Goal: Transaction & Acquisition: Purchase product/service

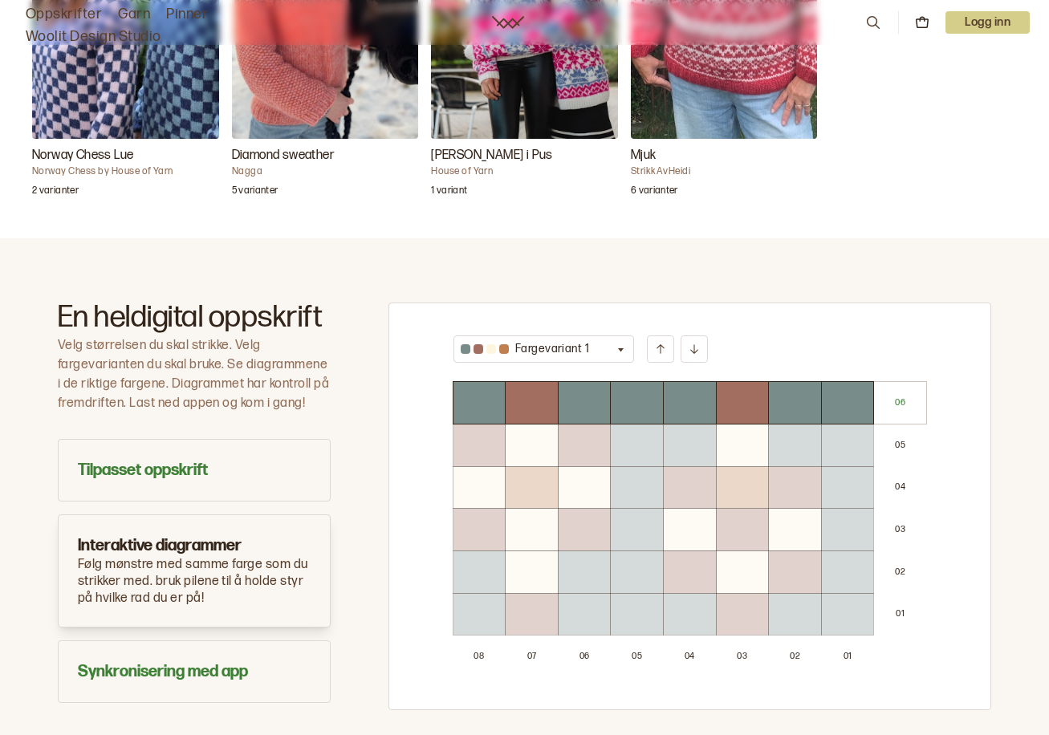
scroll to position [722, 0]
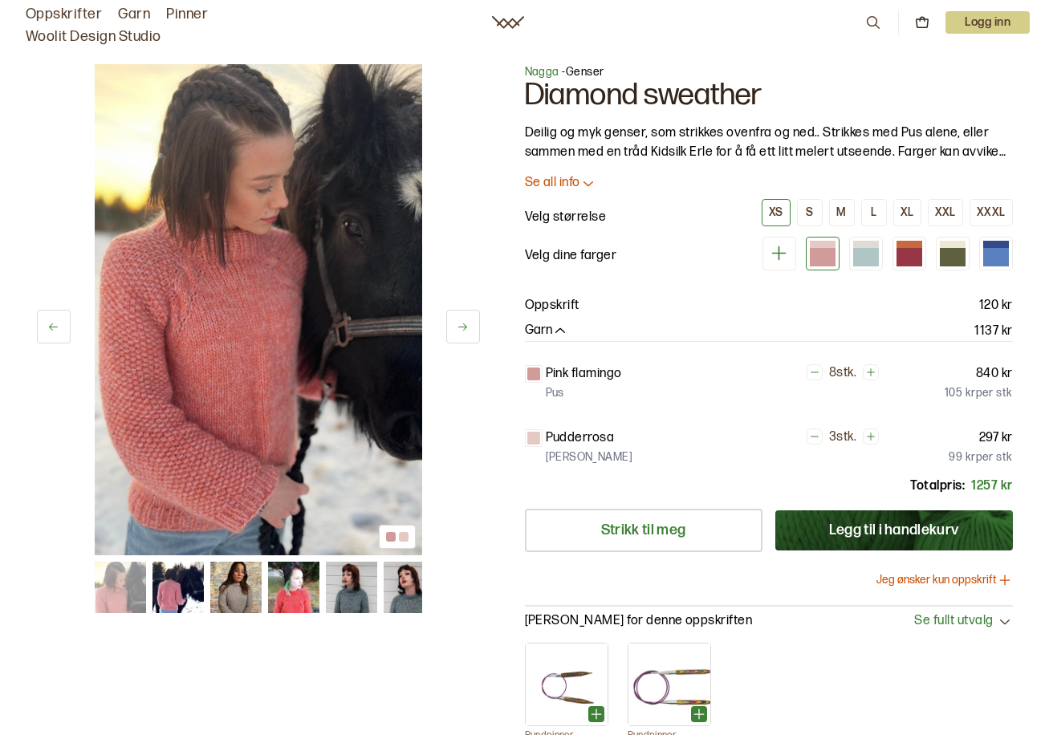
click at [211, 355] on img at bounding box center [258, 309] width 327 height 491
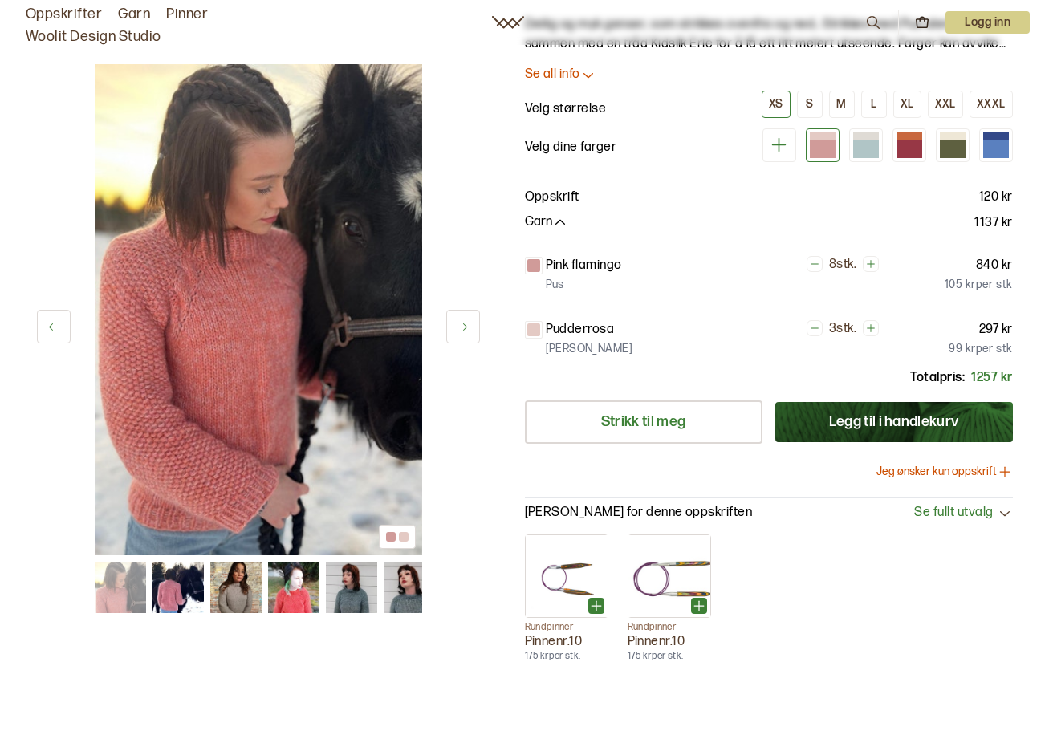
scroll to position [80, 0]
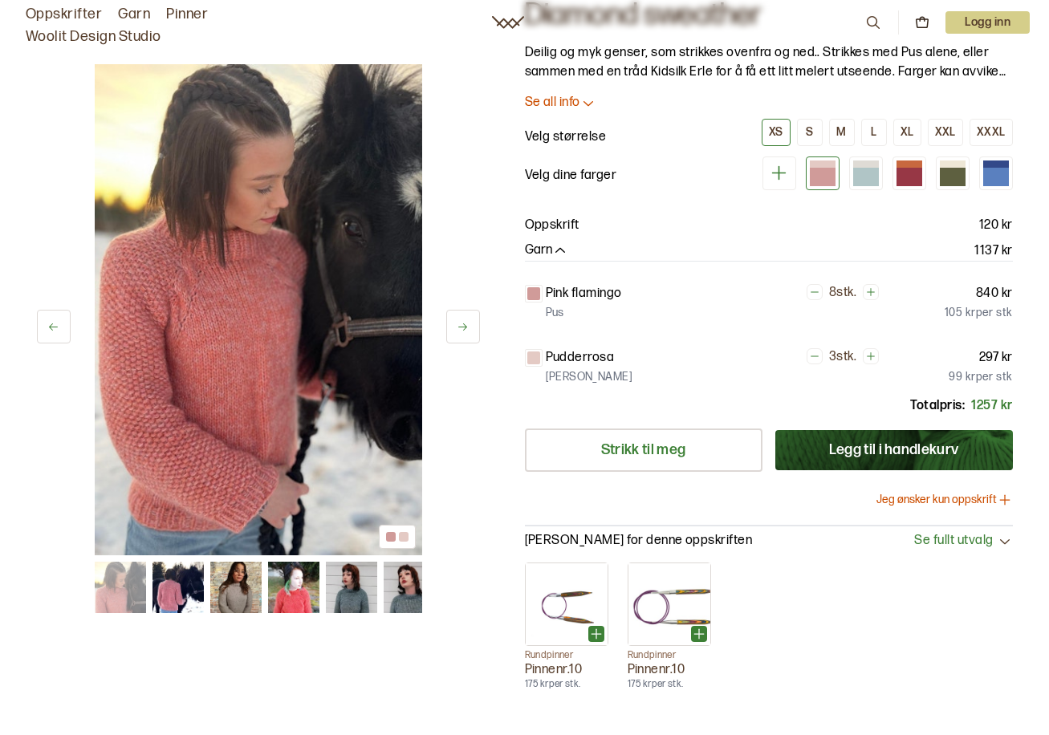
click at [355, 593] on img at bounding box center [351, 587] width 51 height 51
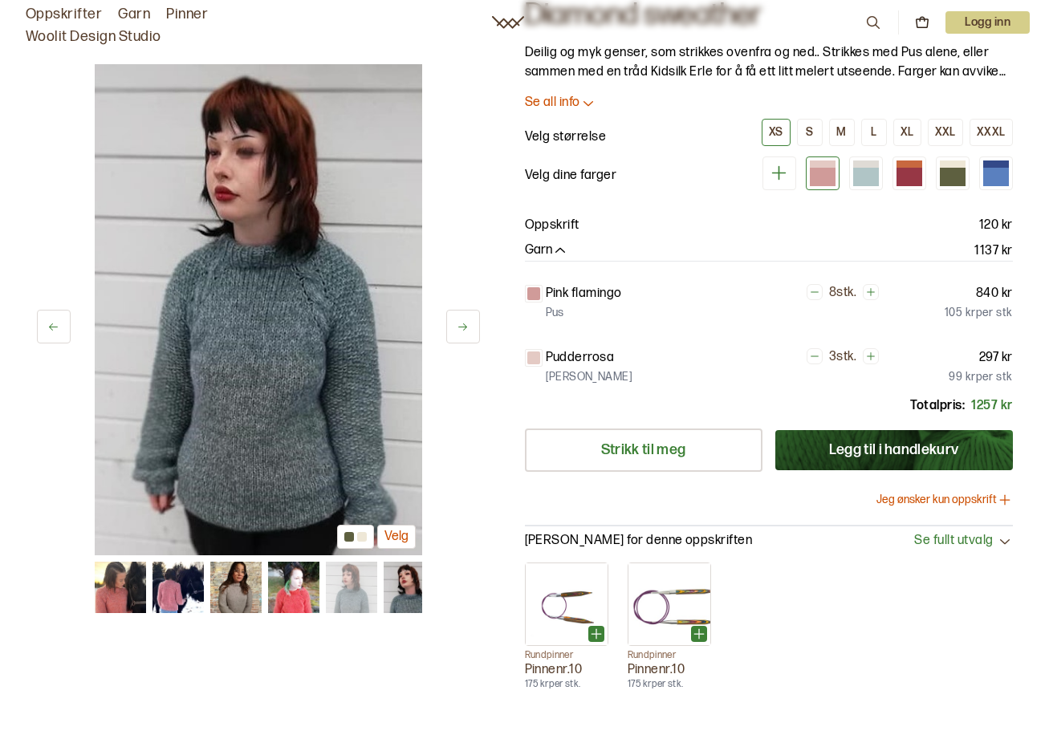
click at [396, 592] on img at bounding box center [409, 587] width 51 height 51
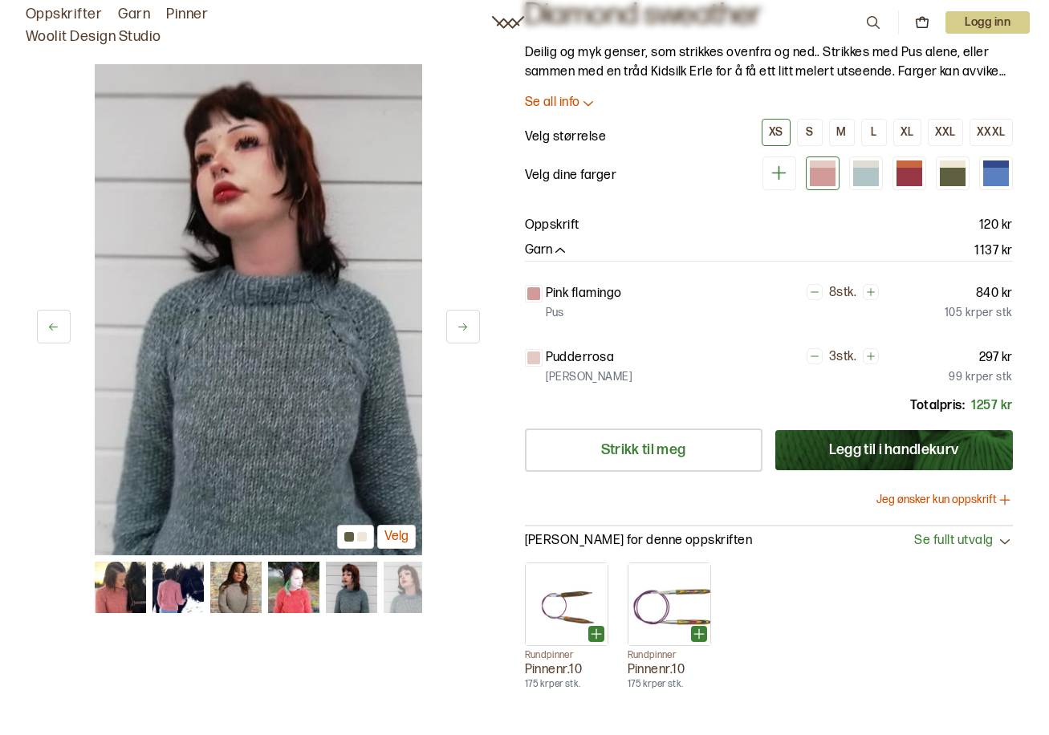
click at [234, 596] on img at bounding box center [235, 587] width 51 height 51
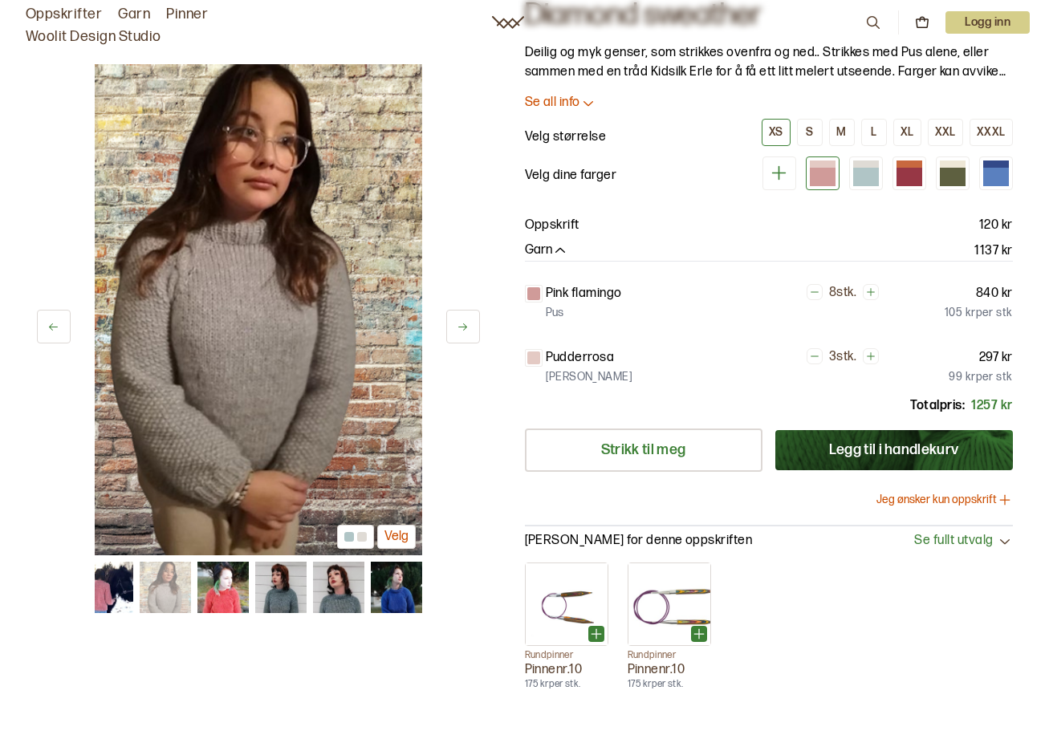
click at [203, 594] on img at bounding box center [222, 587] width 51 height 51
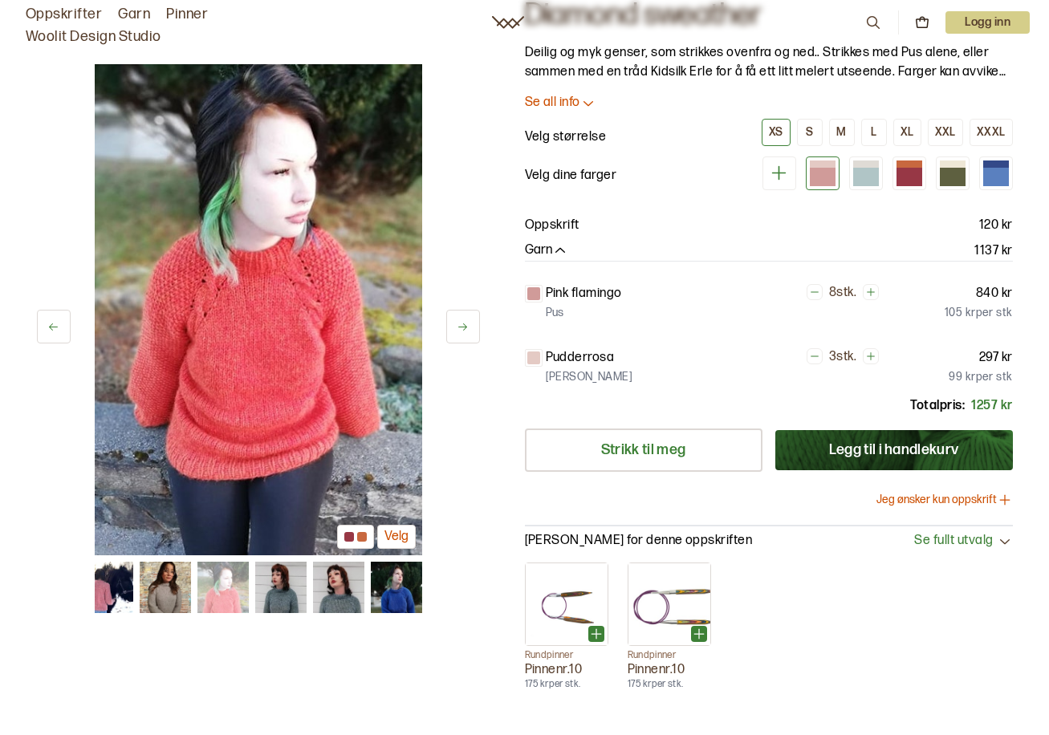
click at [156, 597] on img at bounding box center [164, 587] width 51 height 51
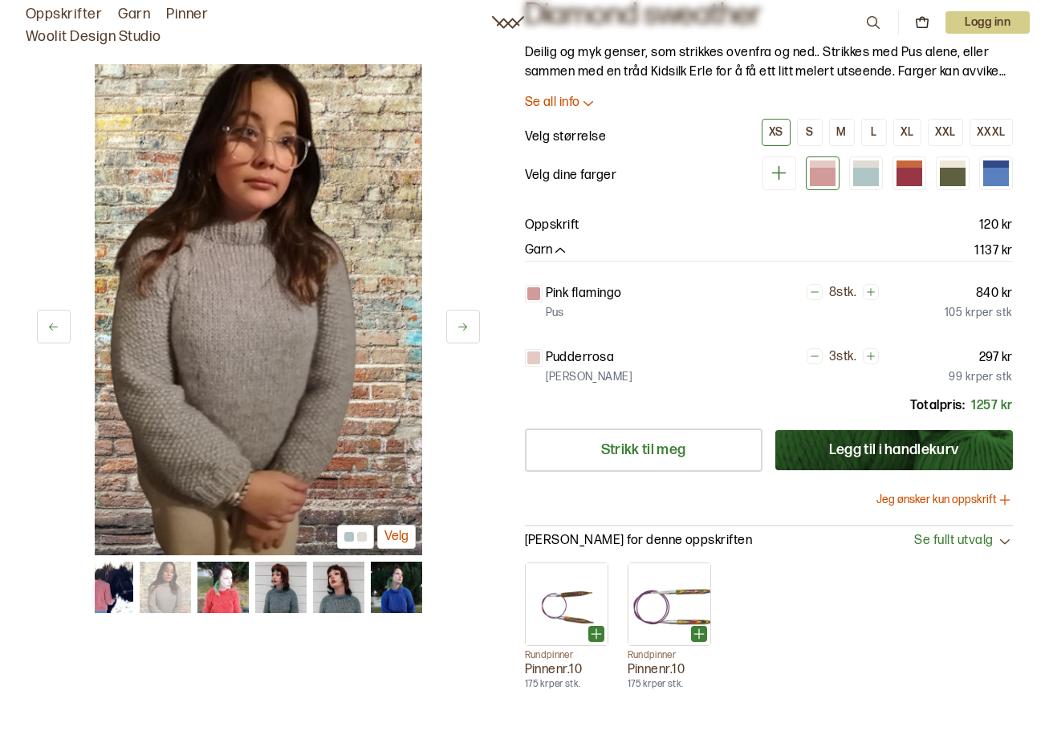
click at [169, 599] on img at bounding box center [164, 587] width 51 height 51
click at [225, 599] on img at bounding box center [222, 587] width 51 height 51
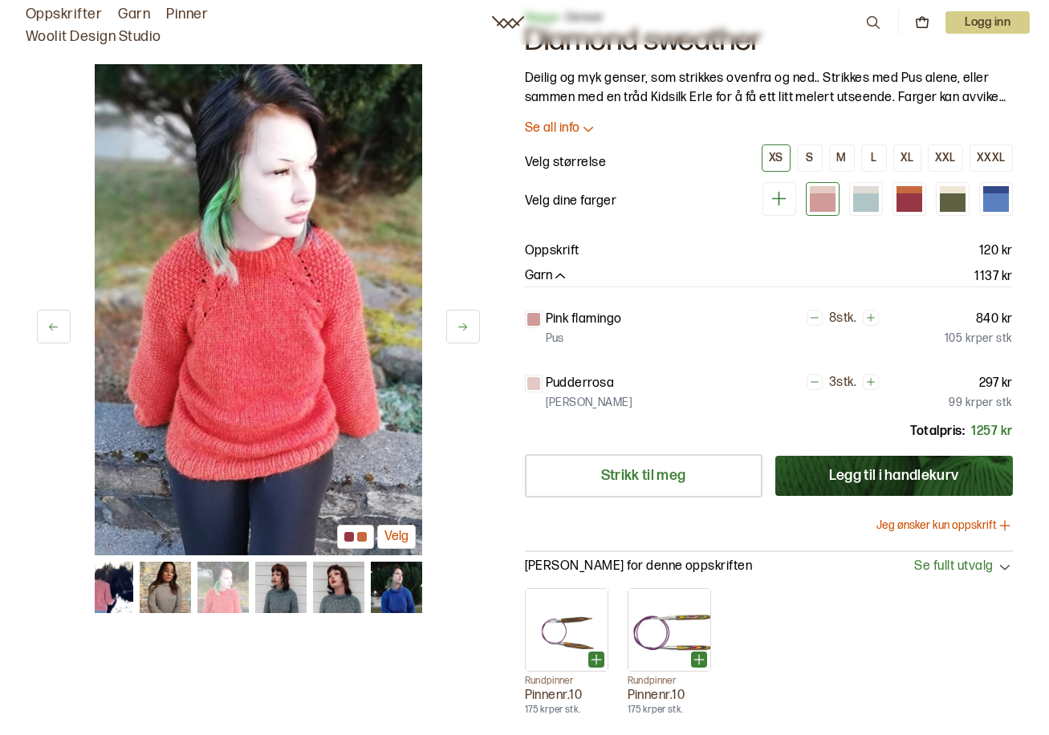
scroll to position [0, 0]
